Goal: Task Accomplishment & Management: Manage account settings

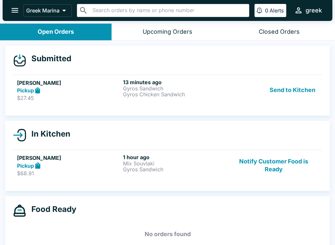
click at [311, 89] on button "Send to Kitchen" at bounding box center [292, 90] width 51 height 23
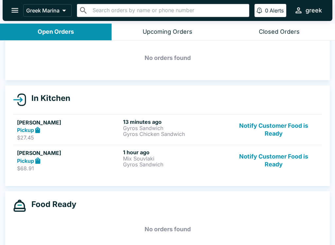
scroll to position [26, 0]
click at [228, 126] on div "[PERSON_NAME] Pickup $27.45 13 minutes ago Gyros Sandwich Gyros Chicken Sandwic…" at bounding box center [167, 129] width 301 height 23
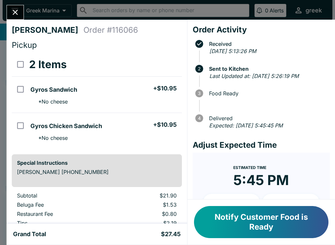
click at [277, 217] on button "Notify Customer Food is Ready" at bounding box center [261, 222] width 134 height 32
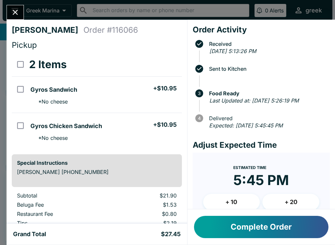
scroll to position [16, 0]
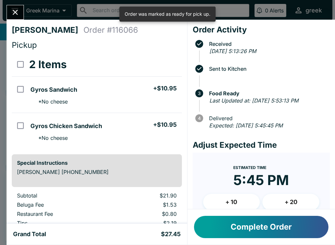
click at [24, 7] on div at bounding box center [15, 12] width 17 height 15
click at [15, 9] on icon "Close" at bounding box center [15, 12] width 9 height 9
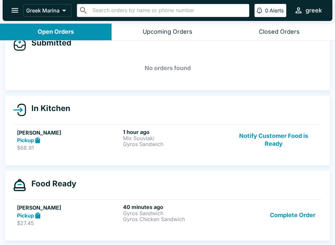
click at [253, 137] on button "Notify Customer Food is Ready" at bounding box center [273, 140] width 89 height 23
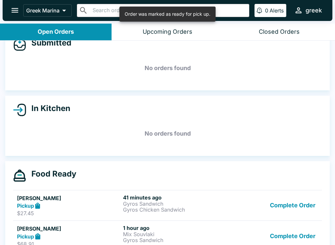
click at [225, 124] on h5 "No orders found" at bounding box center [167, 134] width 309 height 24
click at [232, 122] on h5 "No orders found" at bounding box center [167, 134] width 309 height 24
click at [260, 132] on h5 "No orders found" at bounding box center [167, 134] width 309 height 24
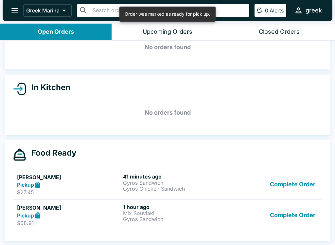
scroll to position [37, 0]
click at [243, 180] on div "Complete Order" at bounding box center [273, 184] width 89 height 23
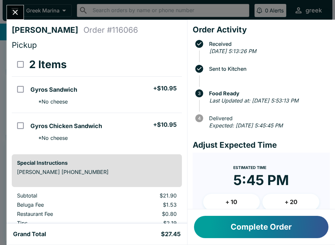
click at [27, 60] on input "select all" at bounding box center [20, 64] width 15 height 15
checkbox input "true"
click at [276, 231] on button "Complete Order" at bounding box center [261, 227] width 134 height 22
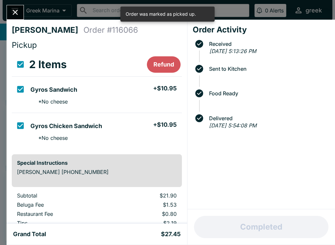
scroll to position [6, 0]
click at [282, 228] on div "Completed" at bounding box center [261, 226] width 148 height 35
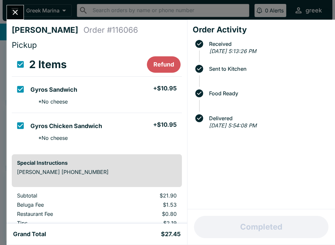
click at [21, 12] on button "Close" at bounding box center [15, 12] width 17 height 14
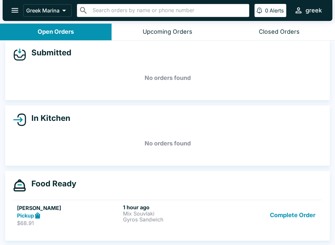
click at [203, 217] on p "Gyros Sandwich" at bounding box center [174, 219] width 103 height 6
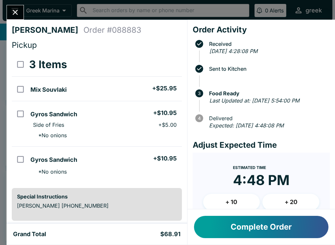
click at [281, 224] on button "Complete Order" at bounding box center [261, 227] width 134 height 22
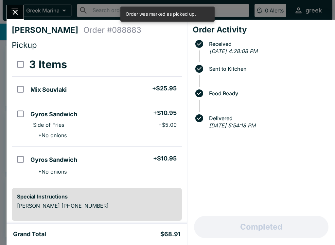
click at [32, 58] on h3 "3 Items" at bounding box center [48, 64] width 38 height 13
click at [26, 67] on input "select all" at bounding box center [20, 64] width 15 height 15
checkbox input "true"
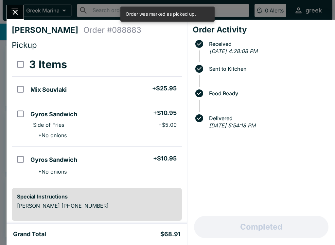
checkbox input "true"
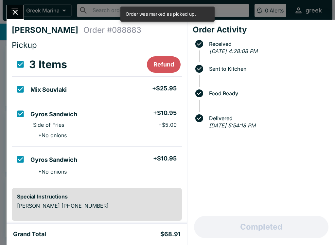
click at [17, 11] on icon "Close" at bounding box center [15, 12] width 5 height 5
